Goal: Register for event/course

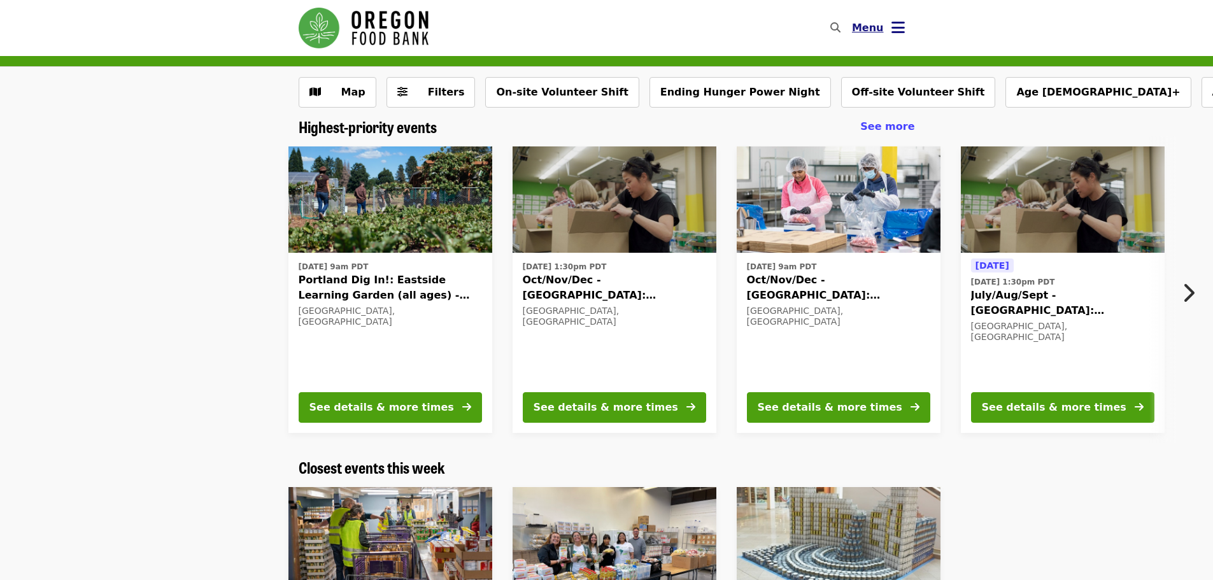
click at [892, 28] on icon "bars icon" at bounding box center [897, 27] width 13 height 18
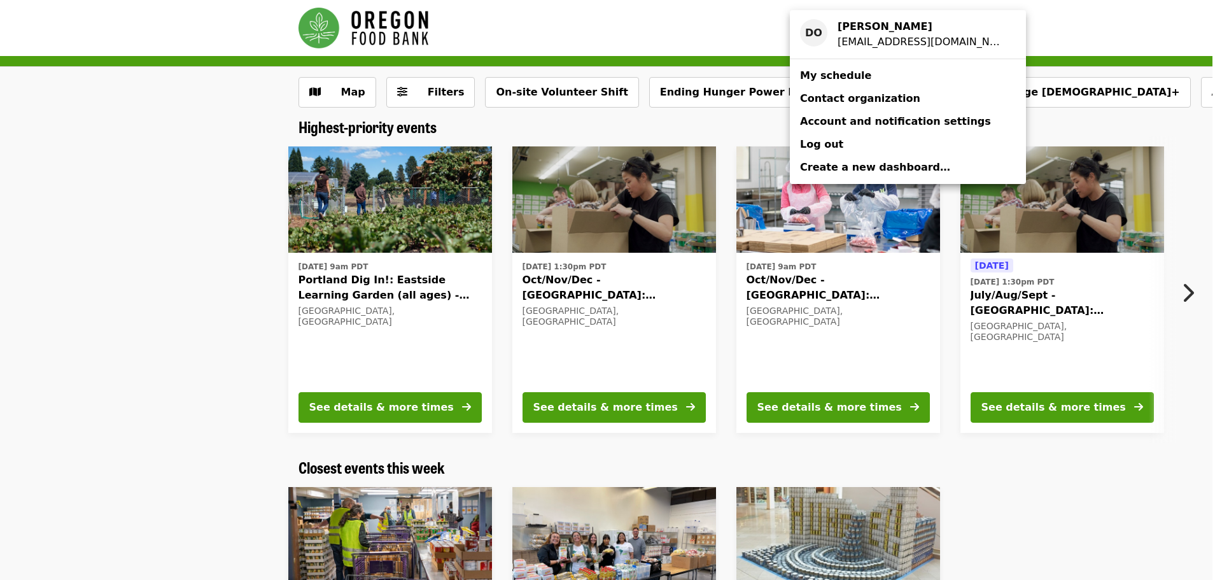
click at [819, 77] on span "My schedule" at bounding box center [835, 75] width 71 height 12
click at [1057, 414] on div "Account menu" at bounding box center [611, 290] width 1222 height 580
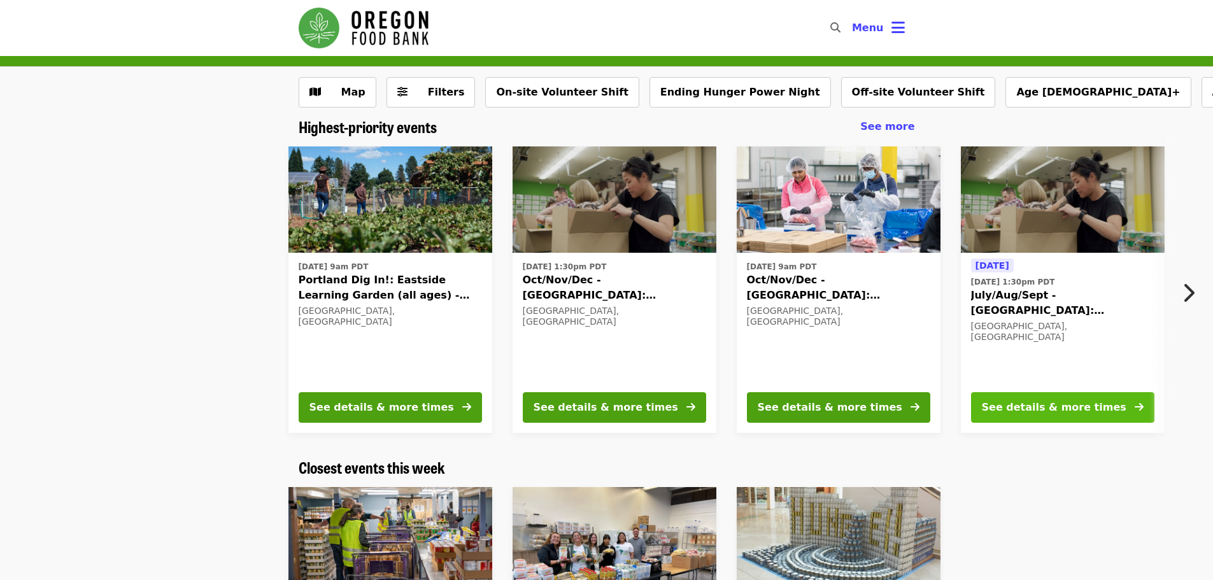
click at [1057, 413] on div "See details & more times" at bounding box center [1054, 407] width 145 height 15
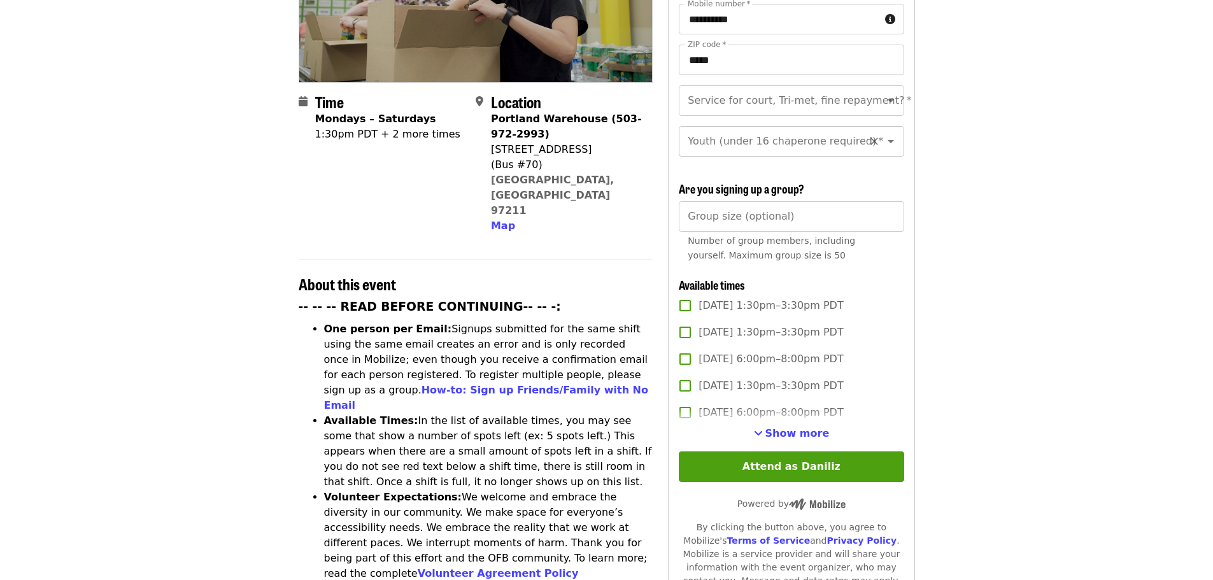
scroll to position [255, 0]
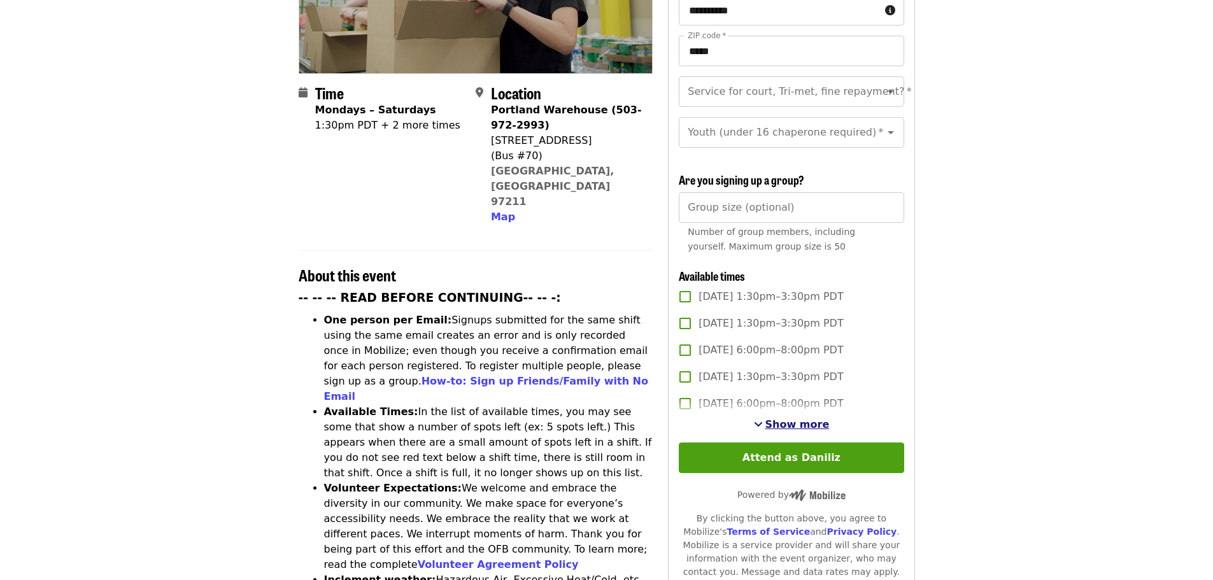
click at [782, 421] on span "Show more" at bounding box center [797, 424] width 64 height 12
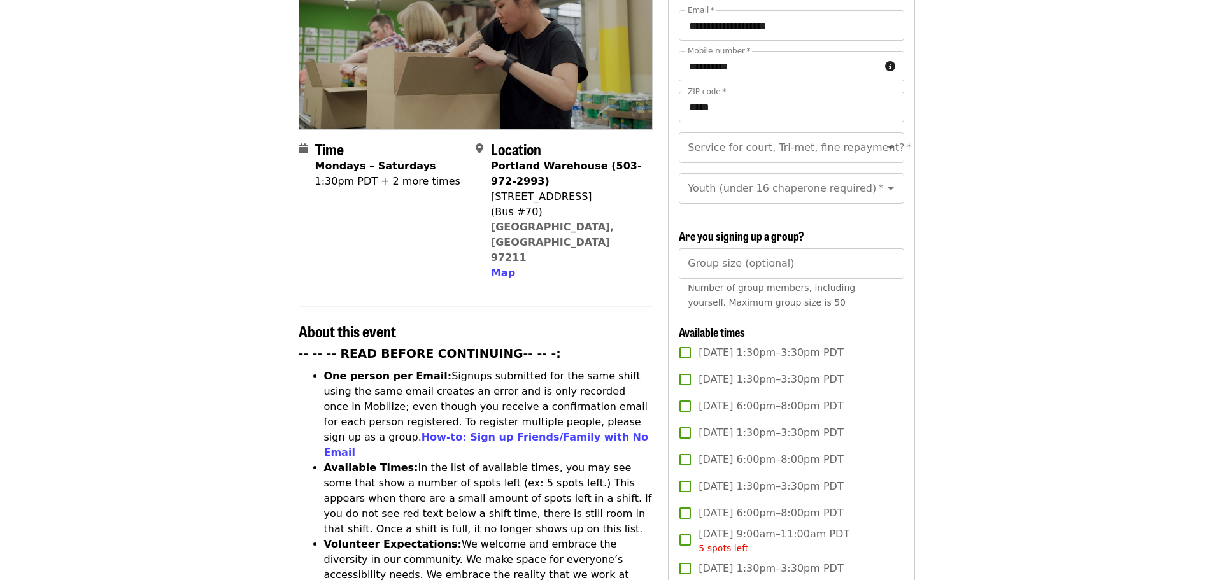
scroll to position [0, 0]
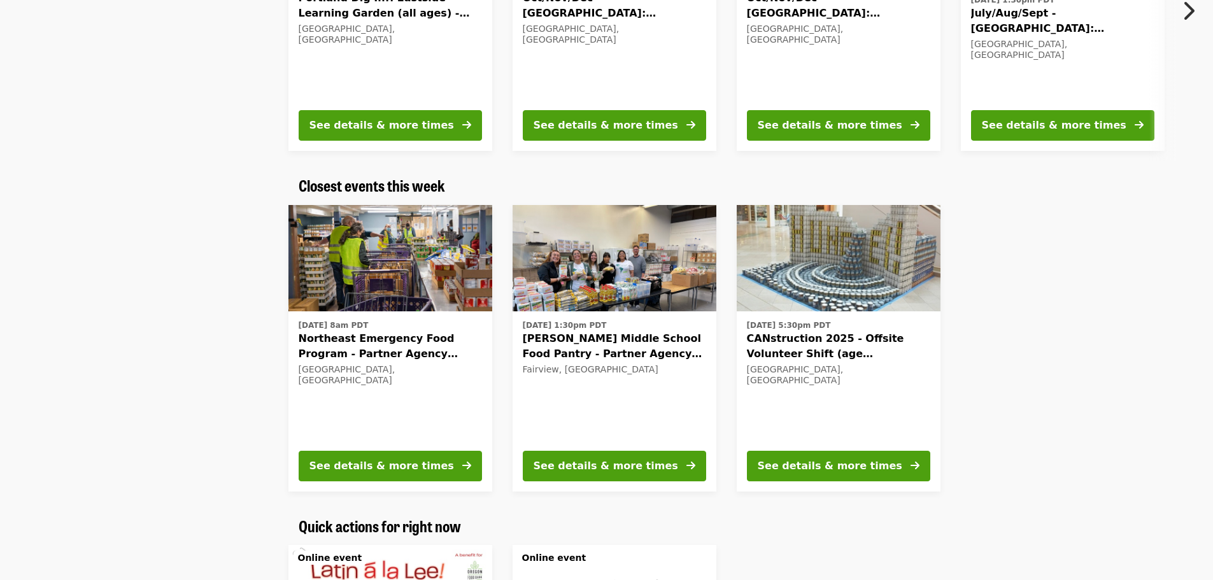
scroll to position [318, 0]
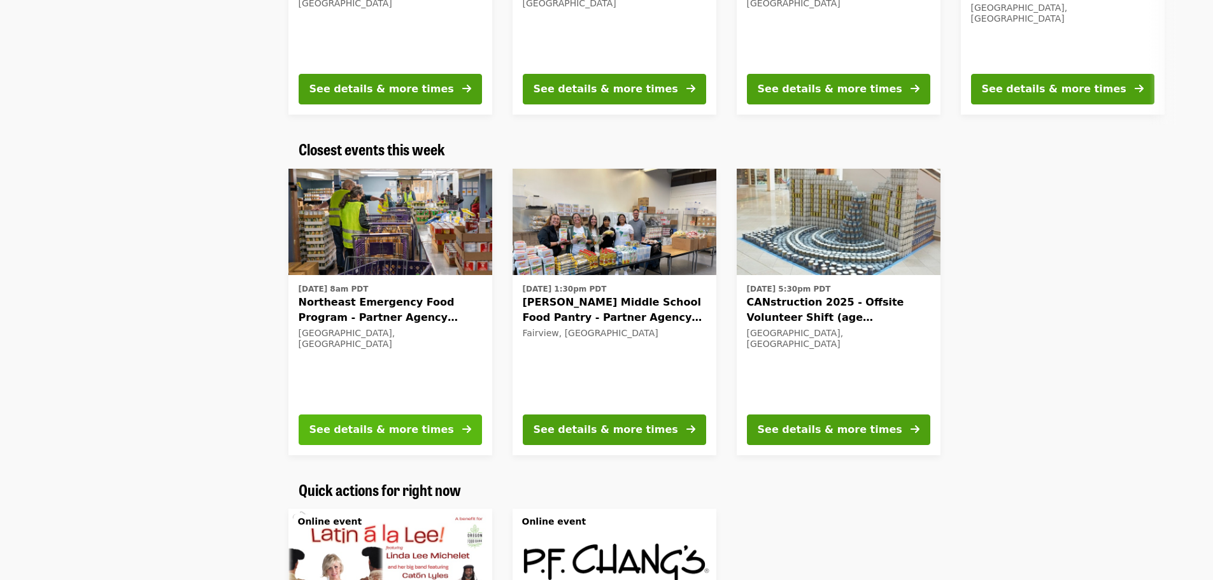
click at [388, 430] on div "See details & more times" at bounding box center [381, 429] width 145 height 15
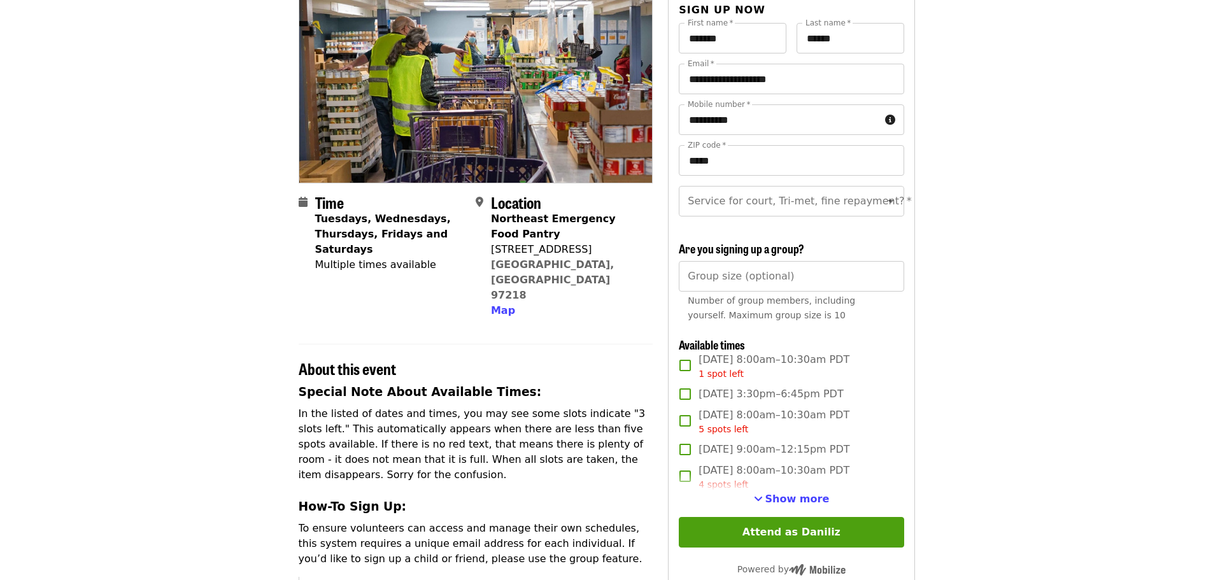
scroll to position [127, 0]
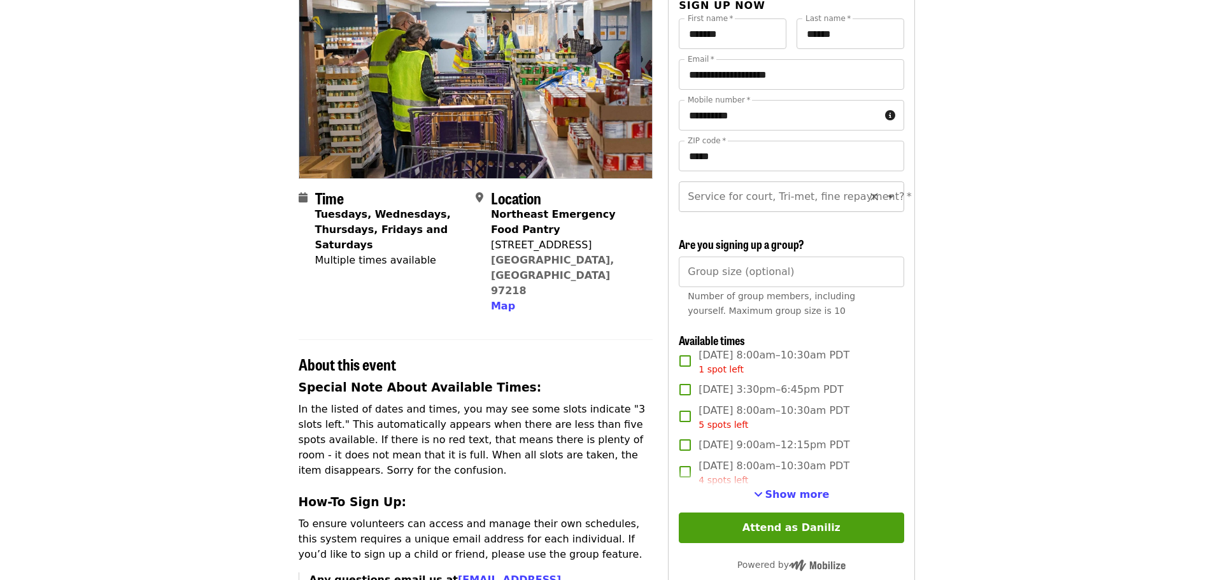
click at [888, 196] on icon "Open" at bounding box center [891, 196] width 6 height 3
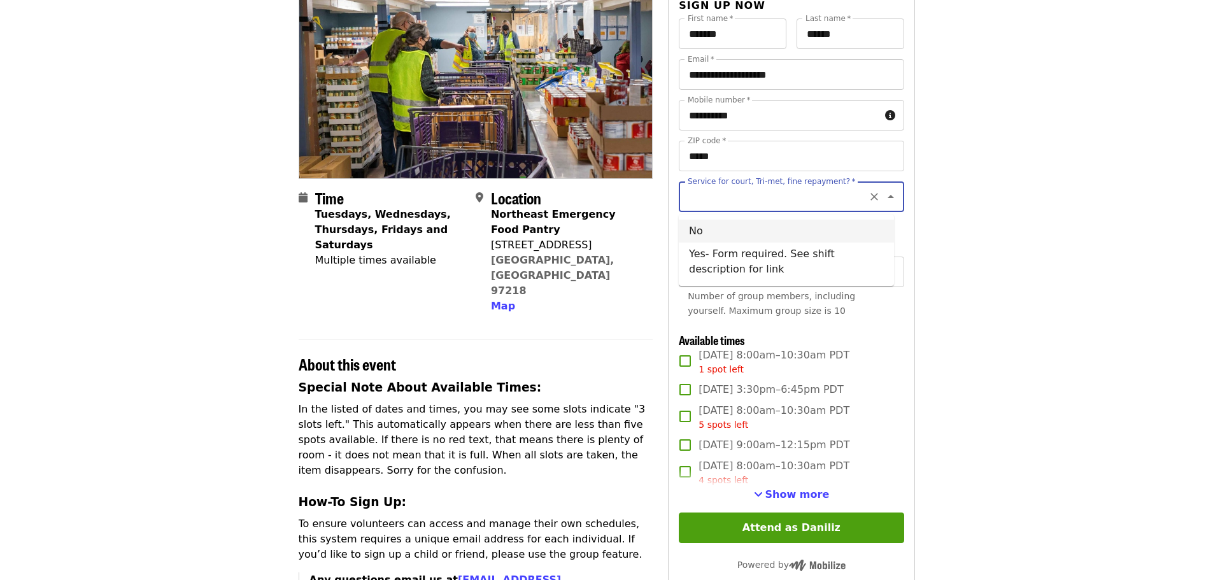
click at [783, 236] on li "No" at bounding box center [786, 231] width 215 height 23
type input "**"
click at [891, 281] on input "*" at bounding box center [791, 272] width 225 height 31
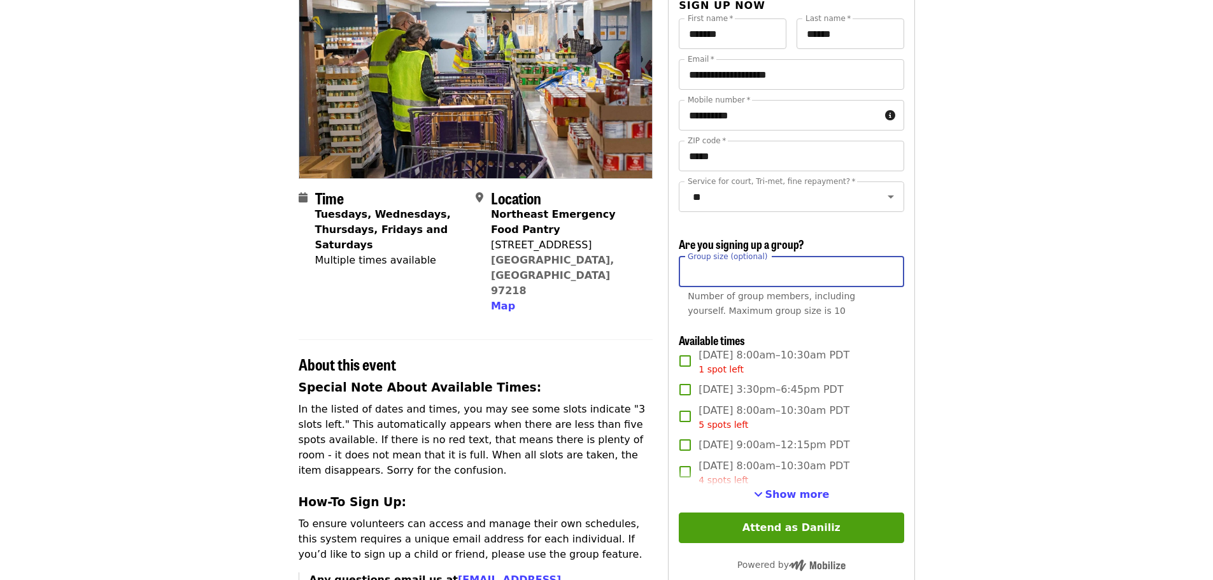
type input "*"
click at [892, 278] on input "*" at bounding box center [791, 272] width 225 height 31
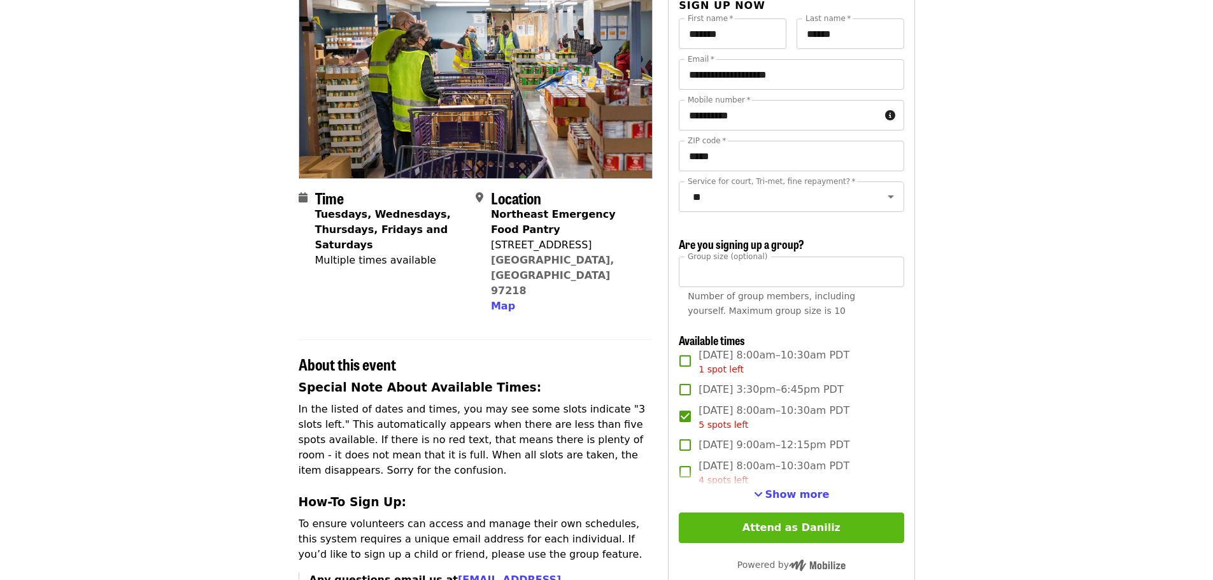
click at [782, 536] on button "Attend as Daniliz" at bounding box center [791, 528] width 225 height 31
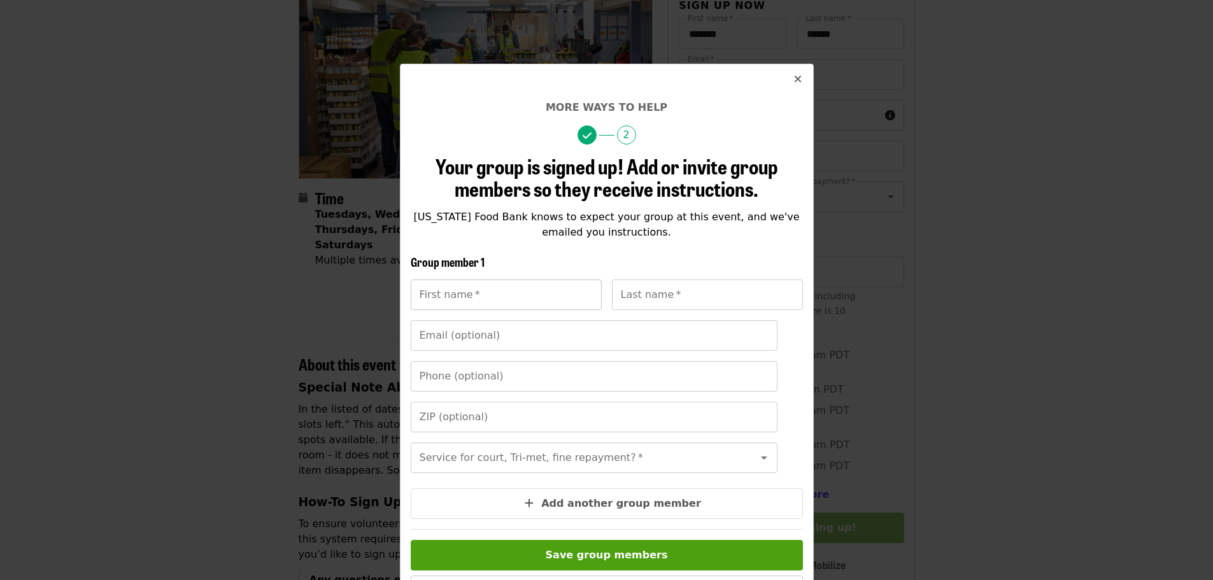
click at [461, 299] on input "First name   *" at bounding box center [506, 294] width 191 height 31
type input "****"
type input "********"
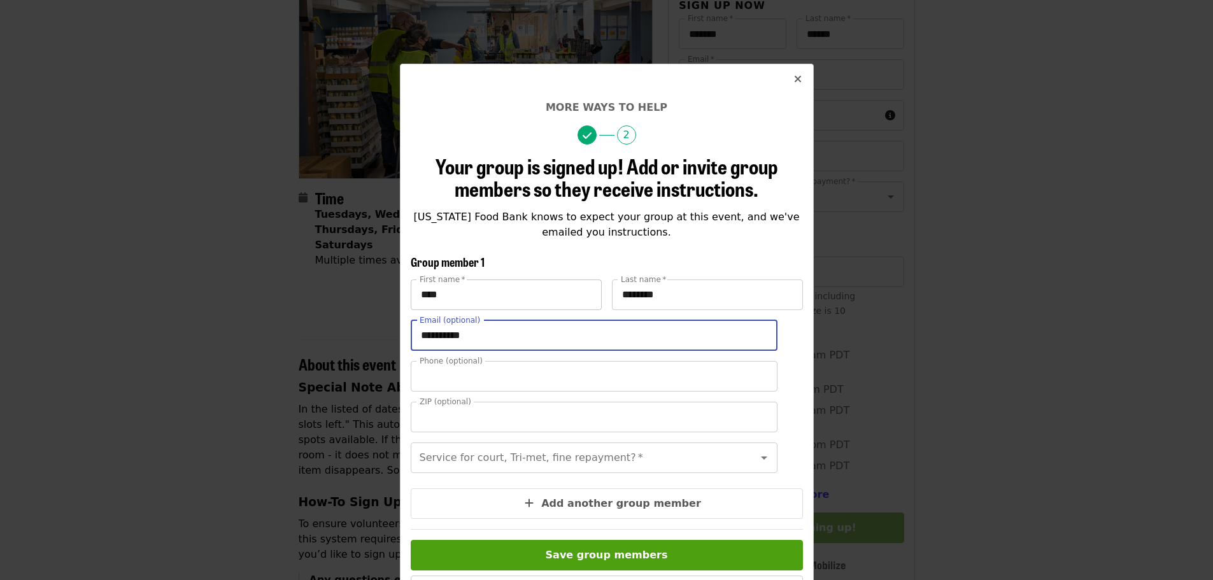
type input "**********"
type input "*****"
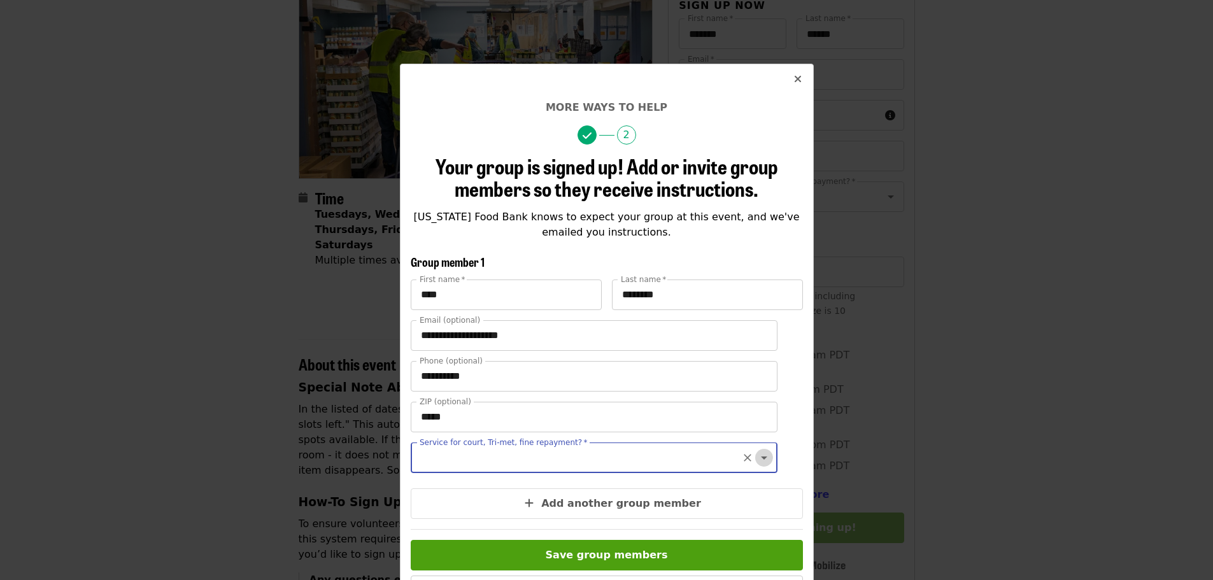
click at [756, 454] on icon "Open" at bounding box center [763, 457] width 15 height 15
click at [420, 492] on li "No" at bounding box center [583, 492] width 357 height 23
type input "**"
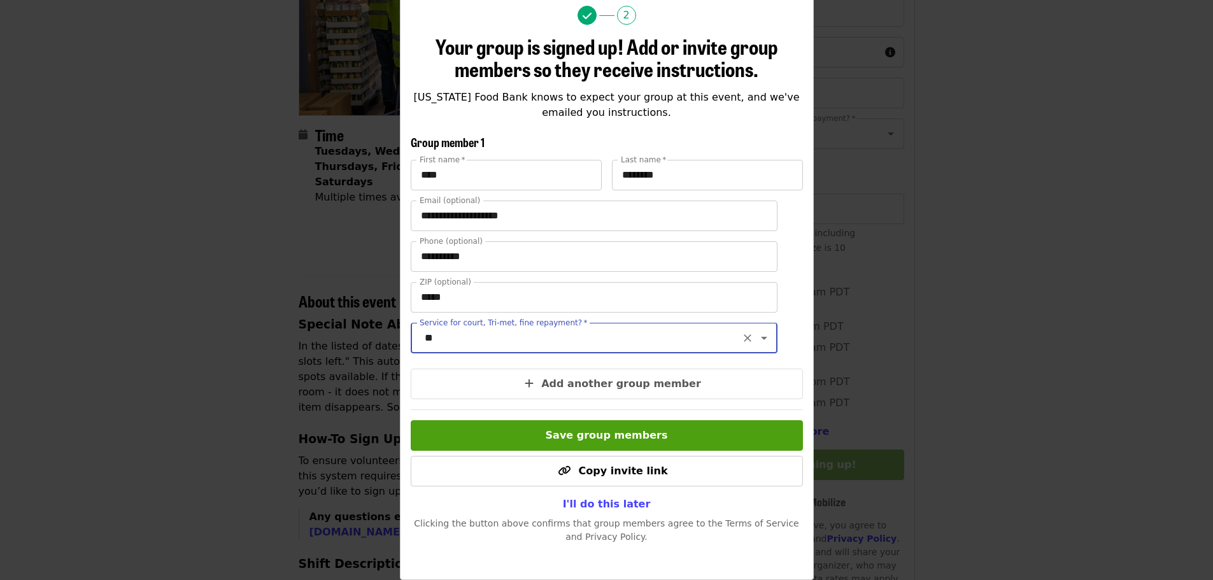
scroll to position [191, 0]
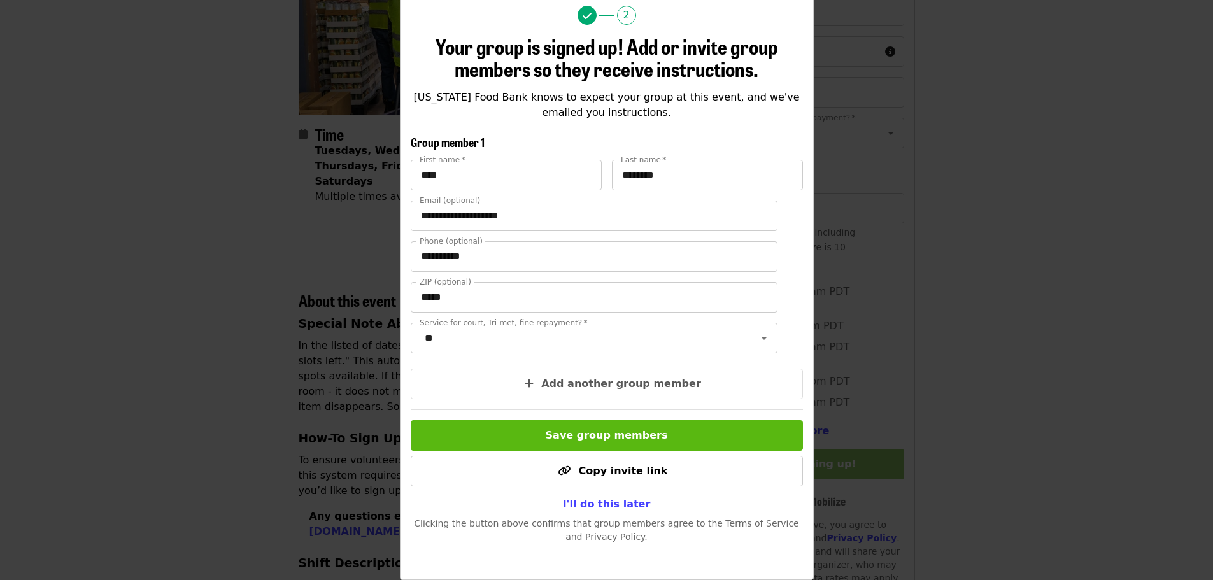
click at [588, 435] on span "Save group members" at bounding box center [607, 435] width 122 height 12
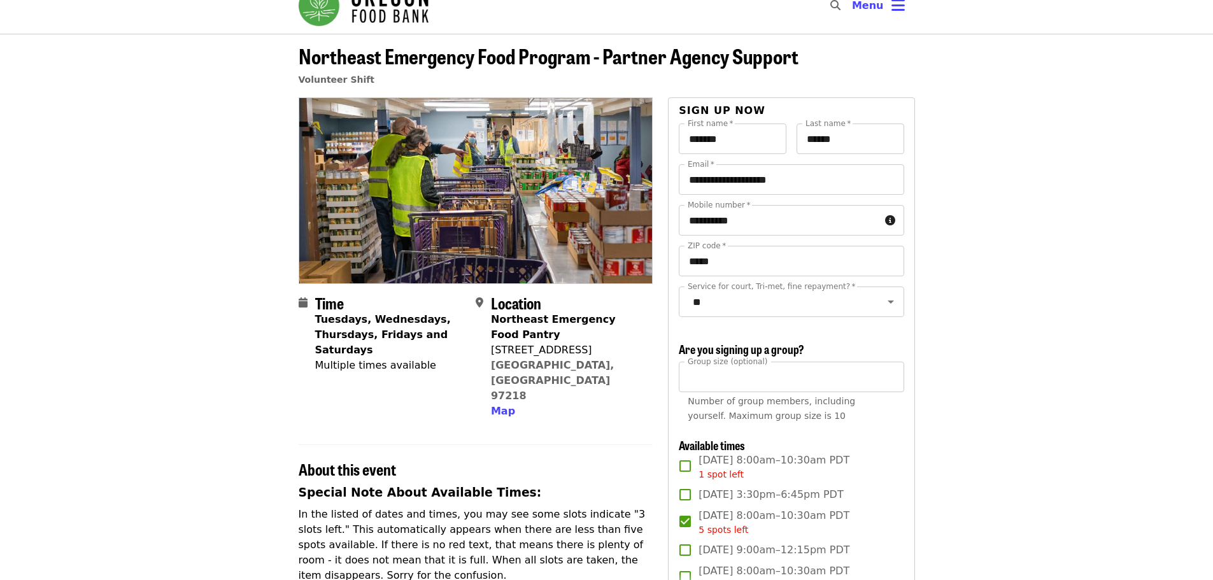
scroll to position [0, 0]
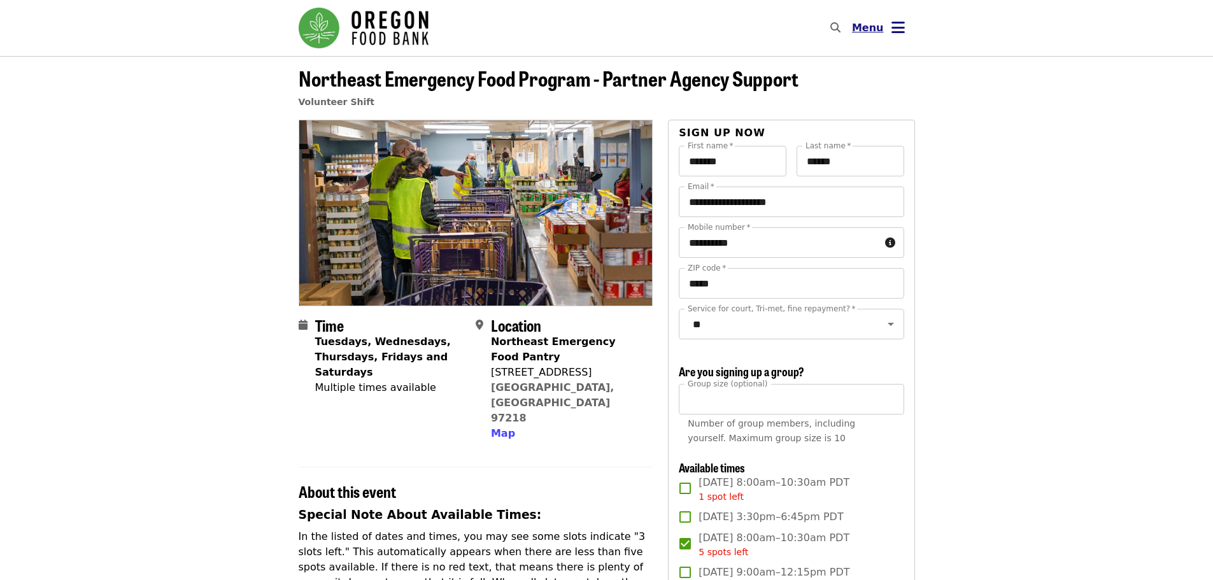
click at [873, 35] on span "Menu" at bounding box center [868, 27] width 32 height 15
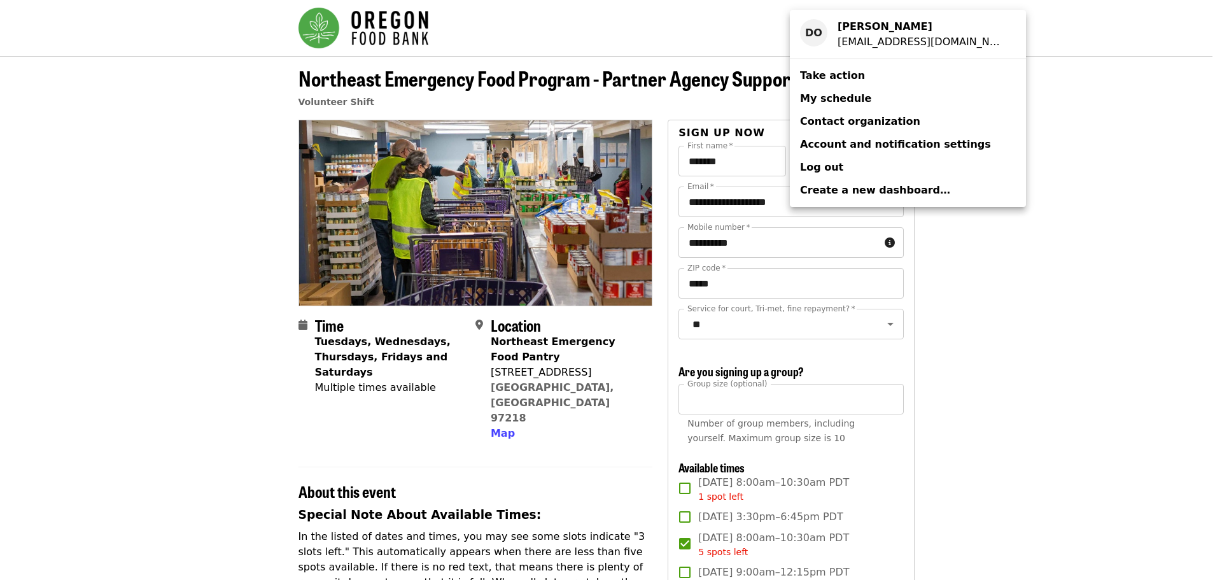
click at [830, 99] on span "My schedule" at bounding box center [835, 98] width 71 height 12
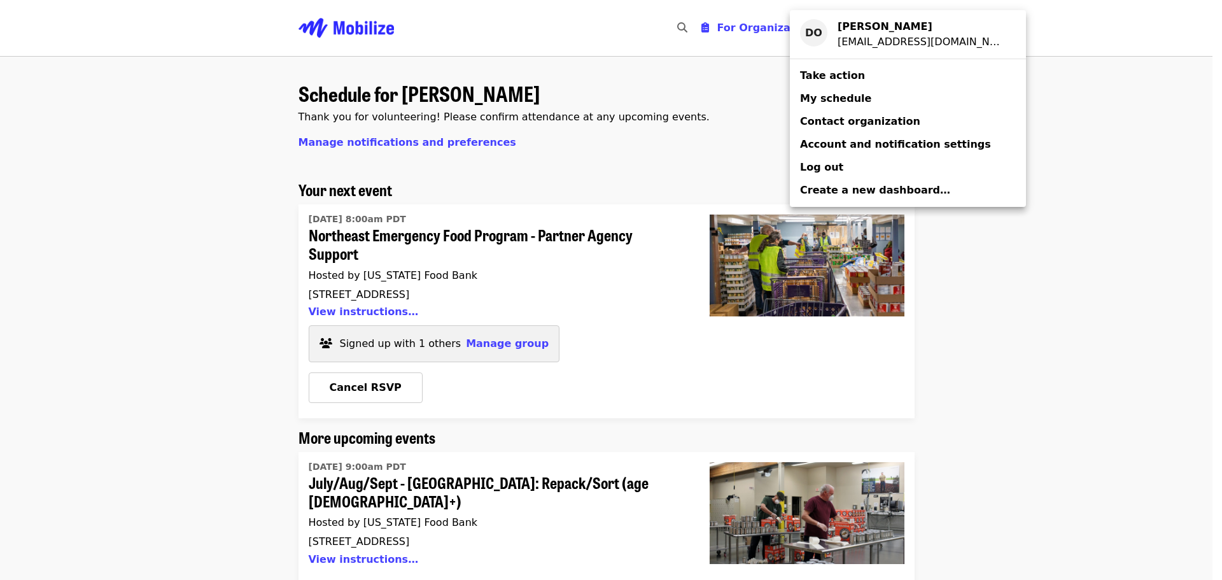
click at [968, 356] on div "Account menu" at bounding box center [611, 290] width 1222 height 580
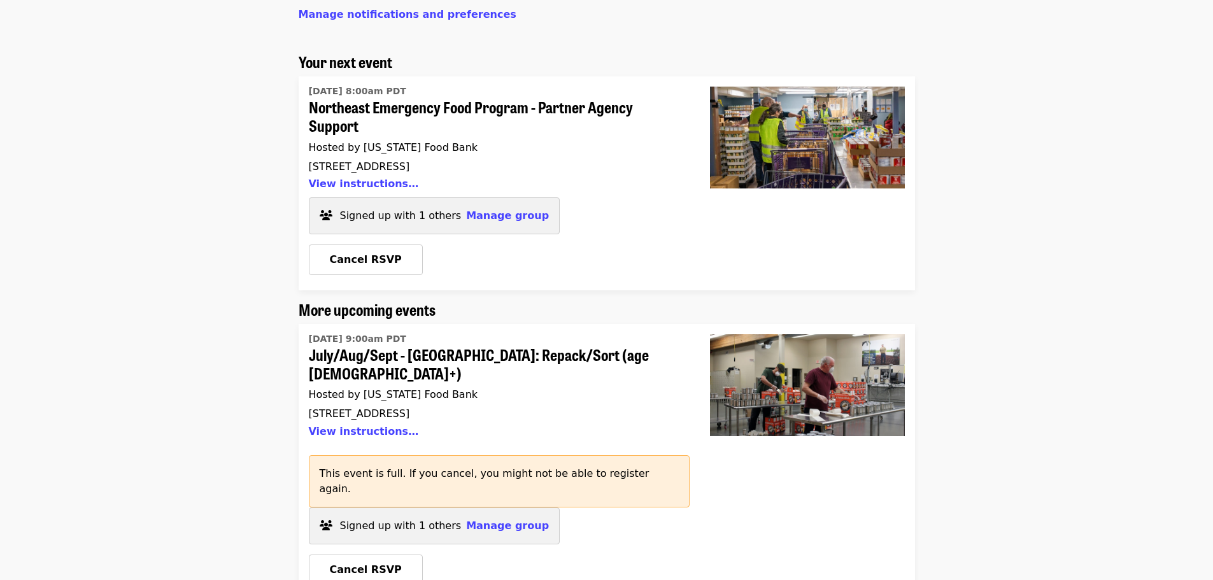
scroll to position [191, 0]
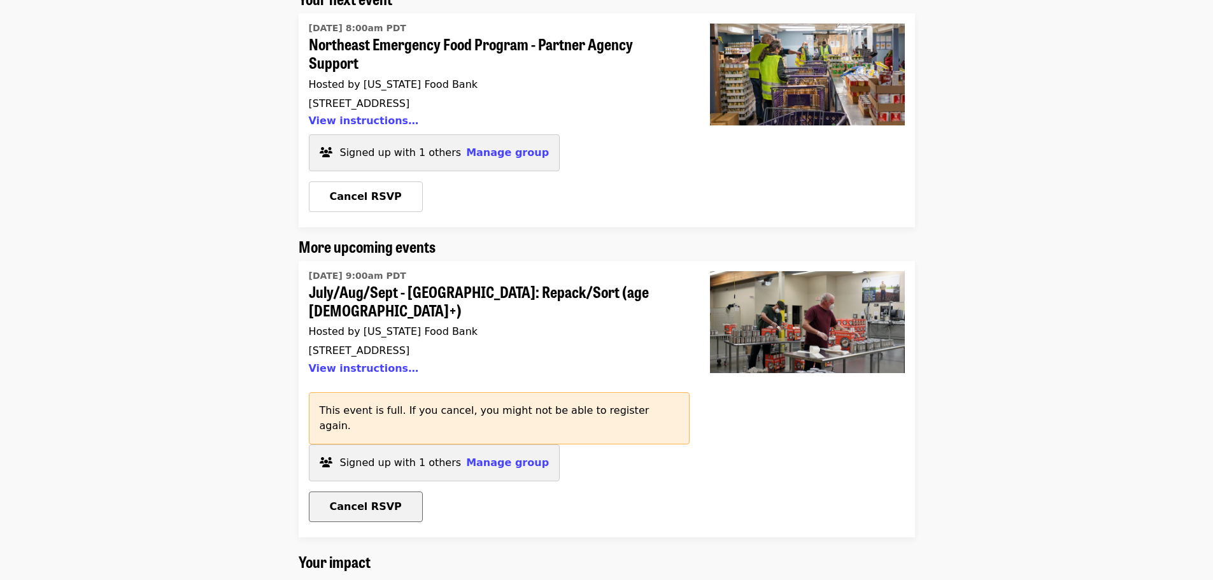
click at [354, 500] on span "Cancel RSVP" at bounding box center [366, 506] width 72 height 12
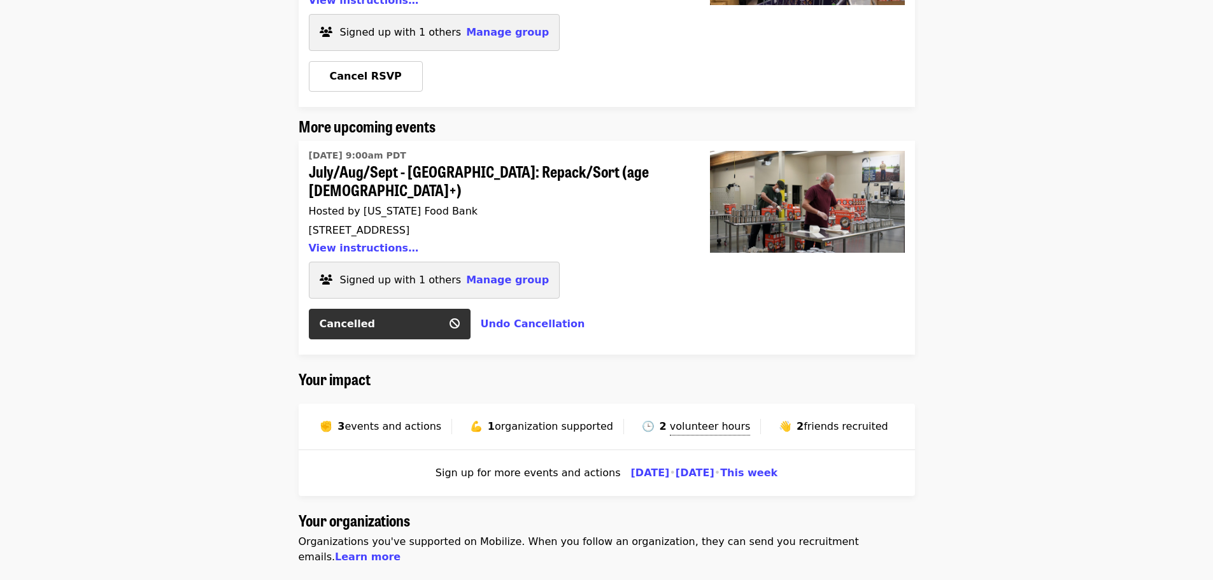
scroll to position [127, 0]
